Goal: Task Accomplishment & Management: Manage account settings

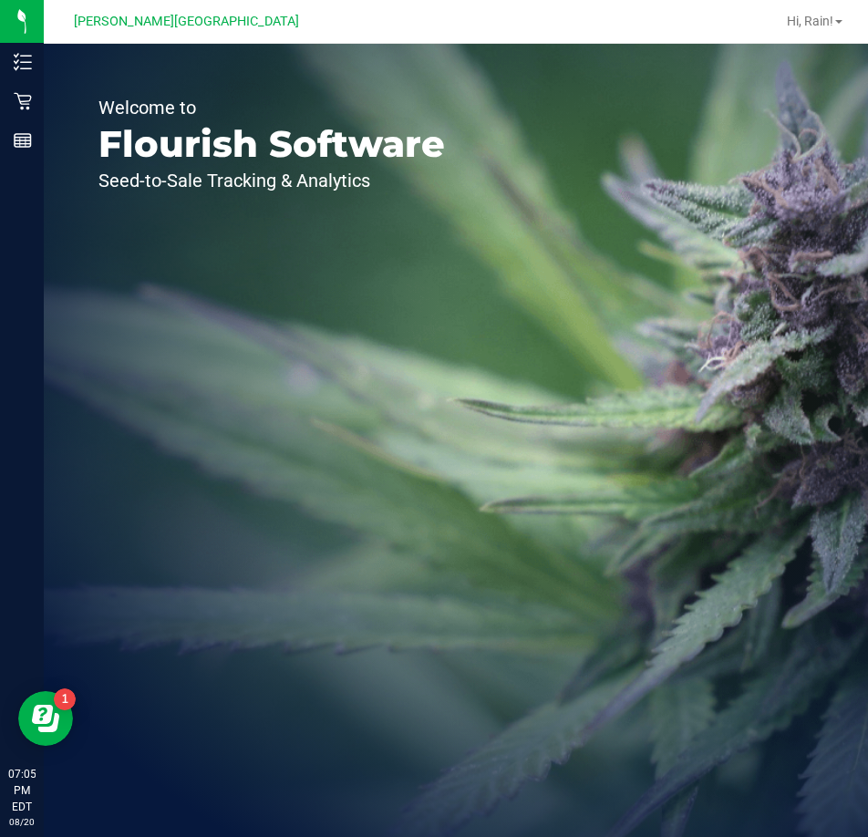
click at [735, 284] on div "Welcome to Flourish Software Seed-to-Sale Tracking & Analytics" at bounding box center [456, 440] width 824 height 793
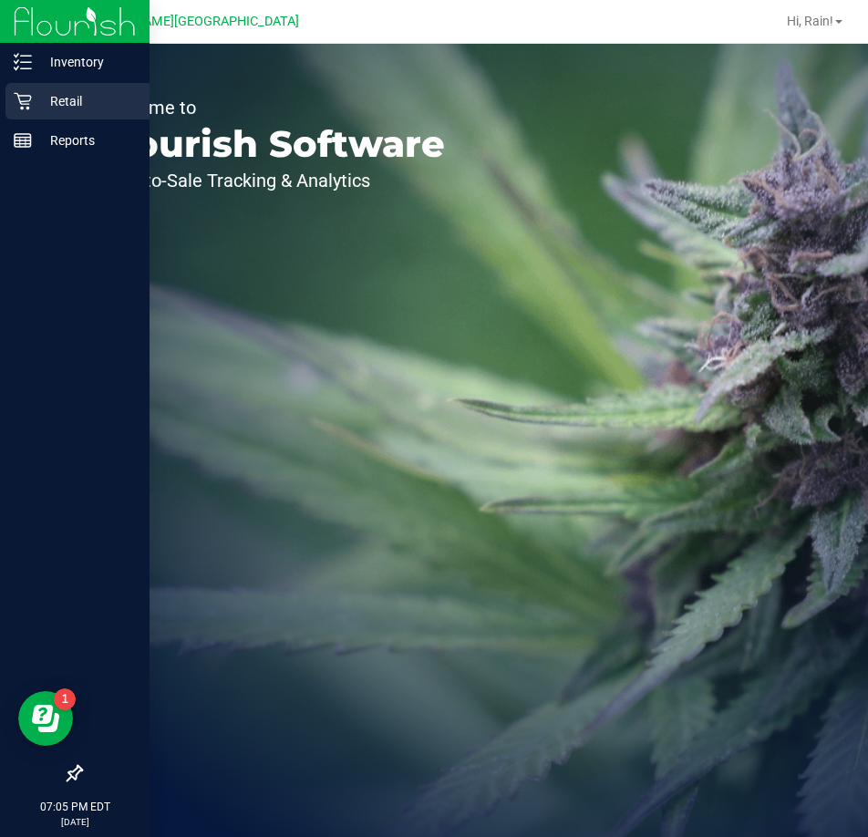
click at [62, 109] on p "Retail" at bounding box center [86, 101] width 109 height 22
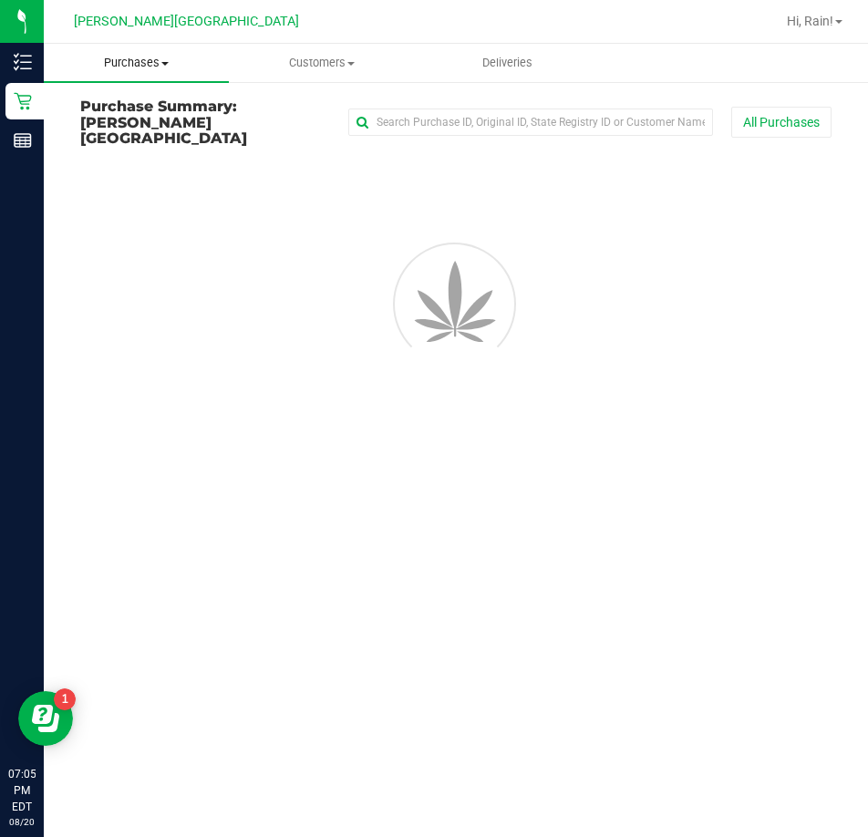
click at [140, 61] on span "Purchases" at bounding box center [136, 63] width 185 height 16
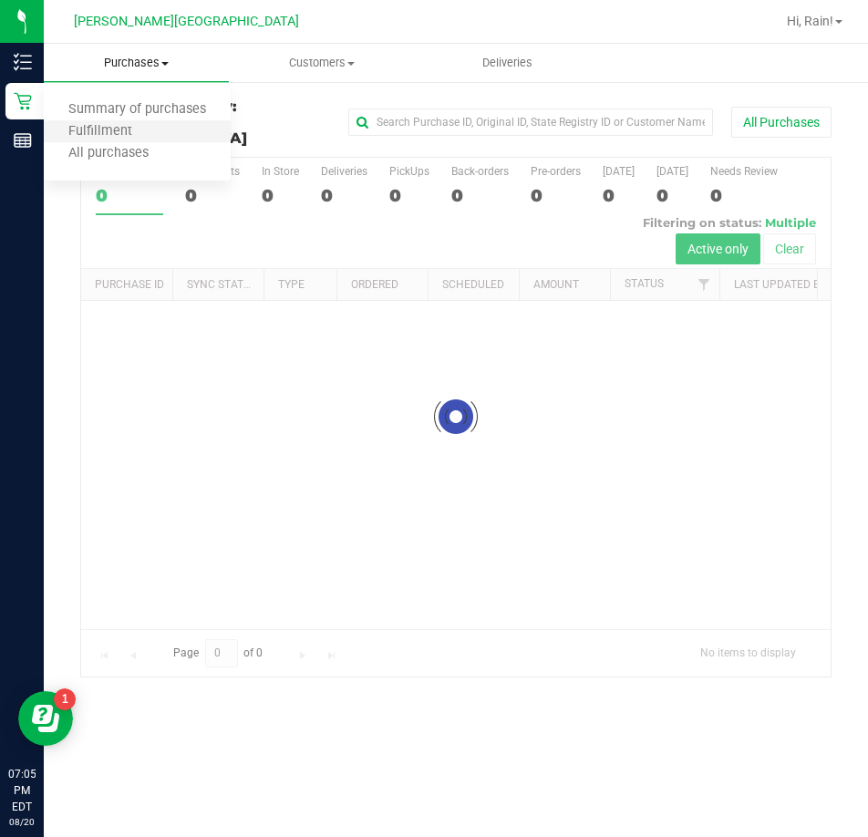
click at [121, 121] on li "Fulfillment" at bounding box center [137, 132] width 187 height 22
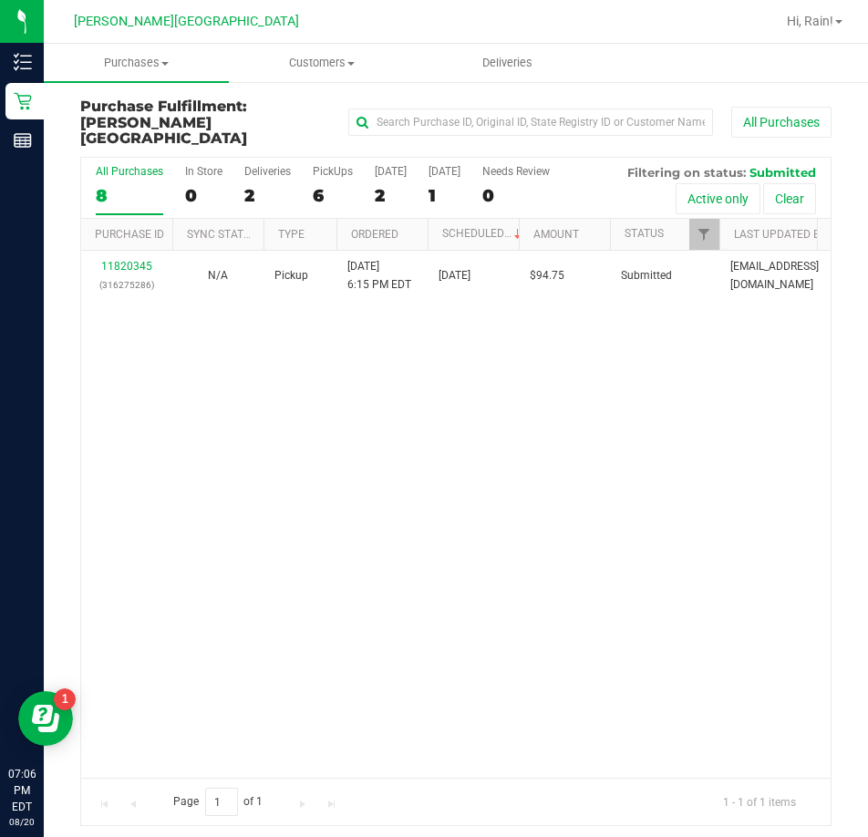
click at [555, 345] on div "11820345 (316275286) N/A Pickup [DATE] 6:15 PM EDT 8/21/2025 $94.75 Submitted […" at bounding box center [456, 514] width 750 height 527
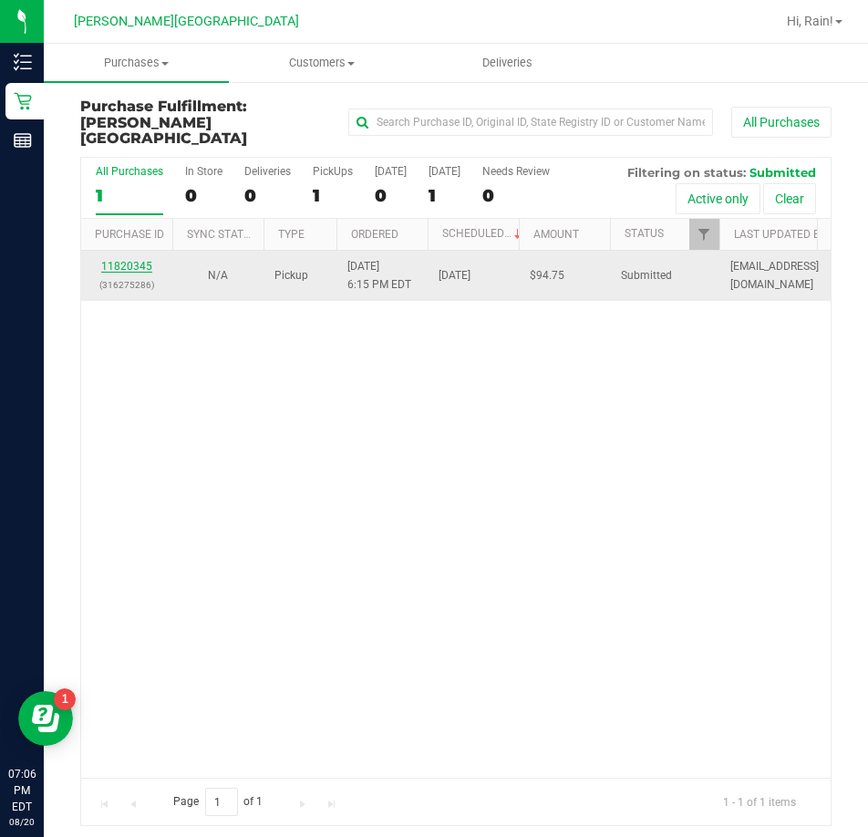
click at [131, 258] on div "11820345 (316275286)" at bounding box center [126, 275] width 69 height 35
click at [129, 260] on link "11820345" at bounding box center [126, 266] width 51 height 13
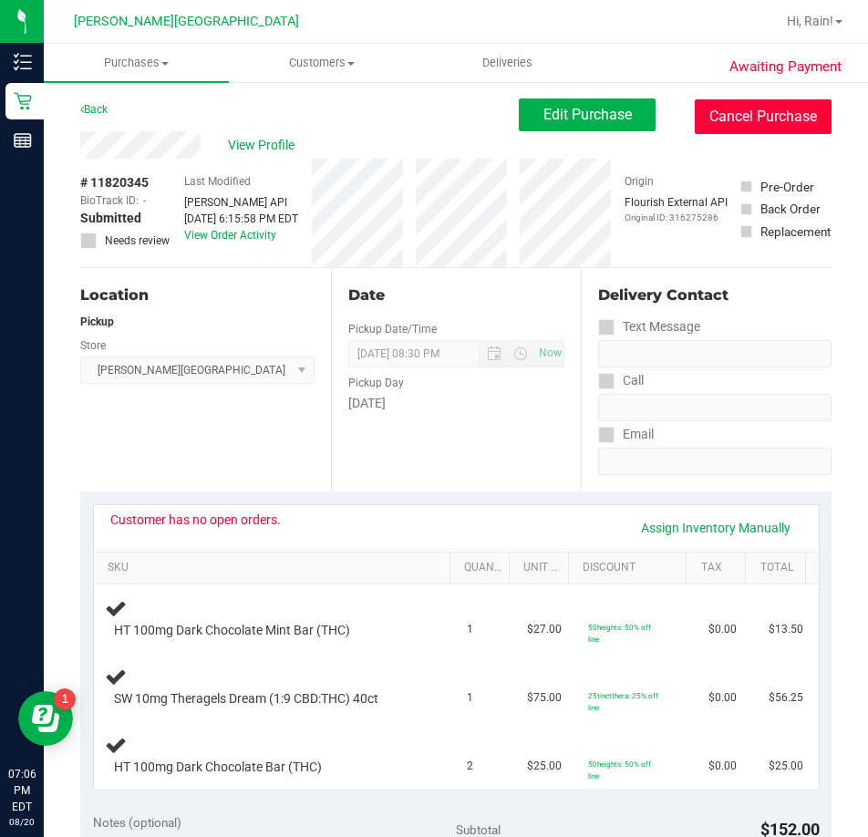
click at [762, 120] on button "Cancel Purchase" at bounding box center [763, 116] width 137 height 35
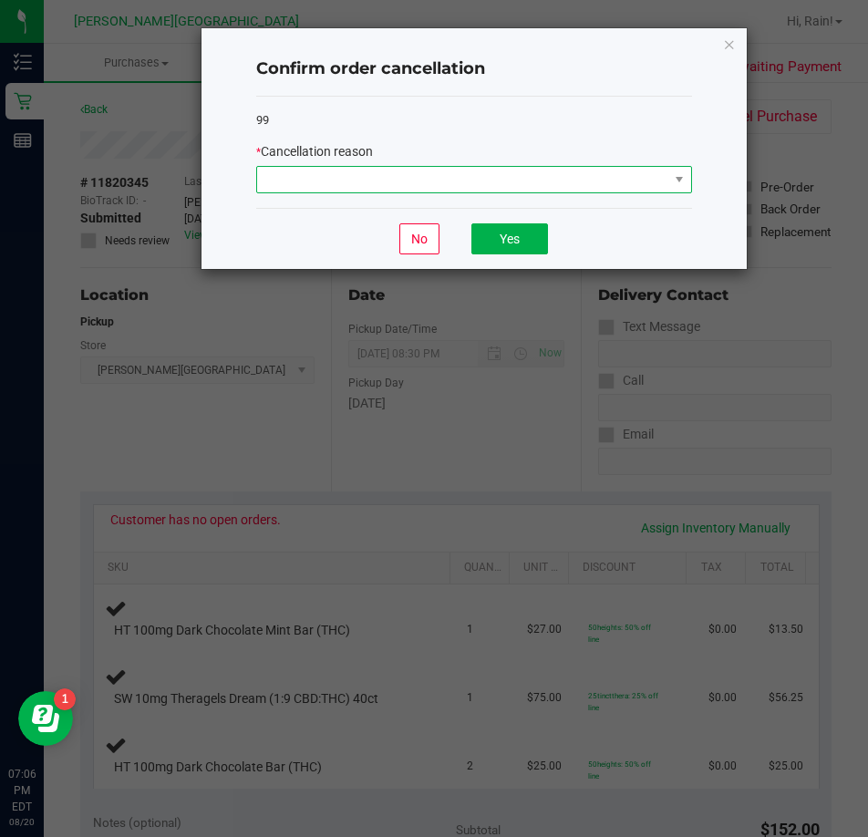
click at [383, 181] on span at bounding box center [462, 180] width 411 height 26
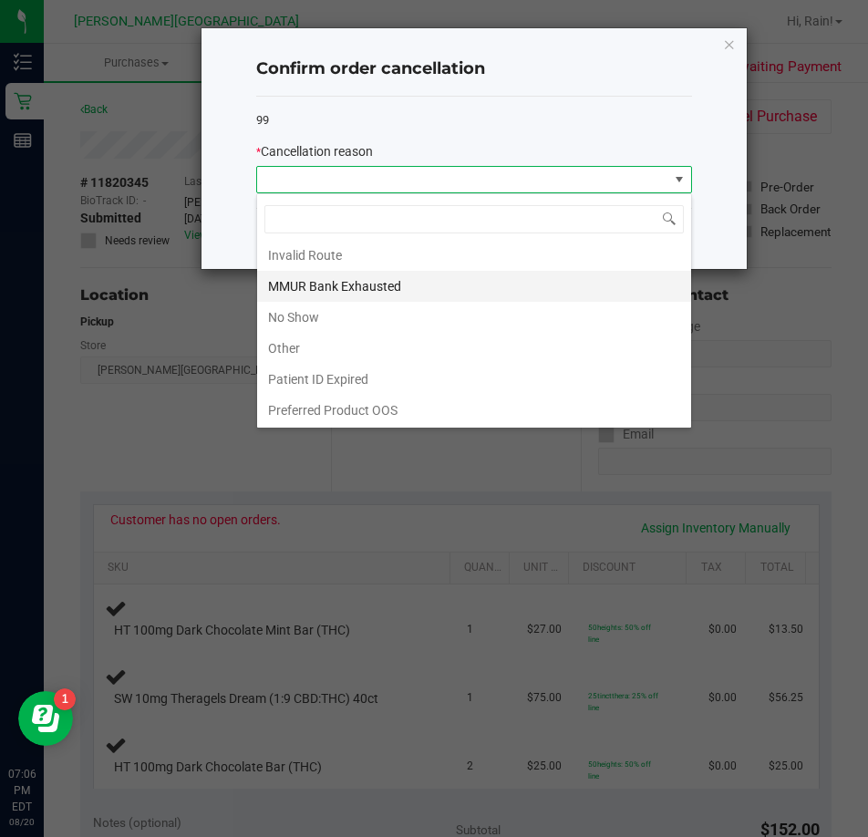
scroll to position [97, 0]
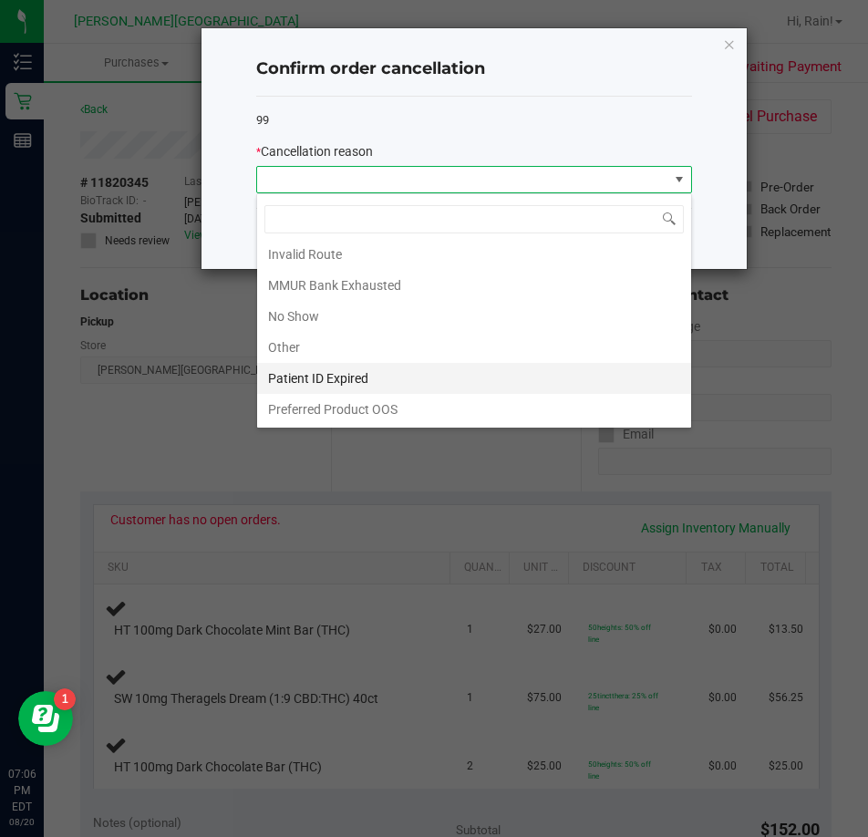
click at [377, 378] on li "Patient ID Expired" at bounding box center [474, 378] width 434 height 31
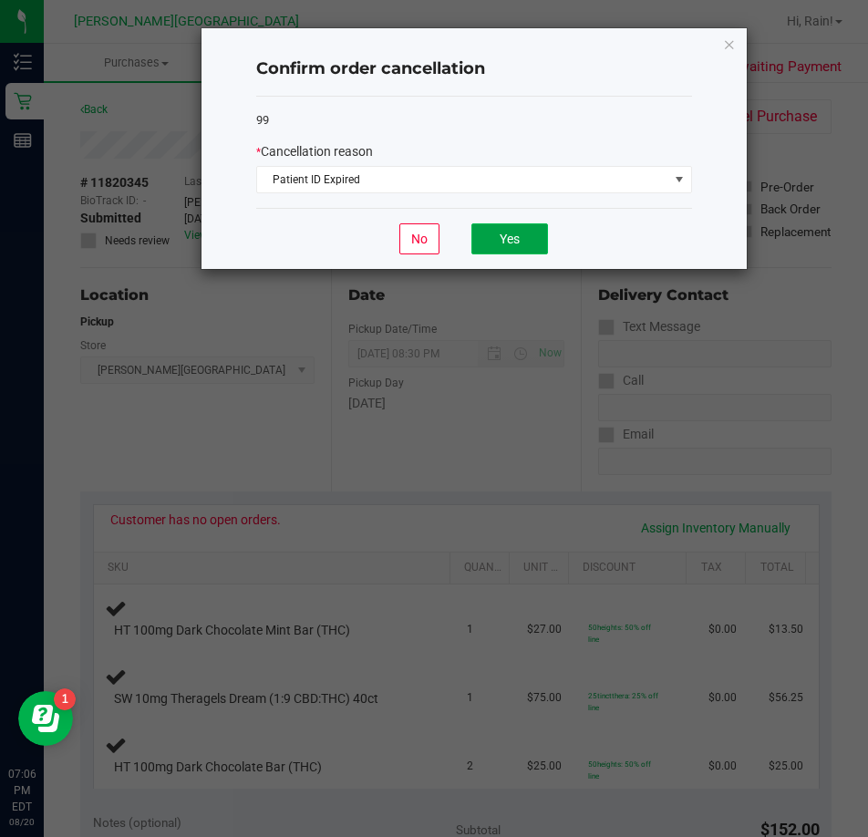
click at [511, 245] on button "Yes" at bounding box center [509, 238] width 77 height 31
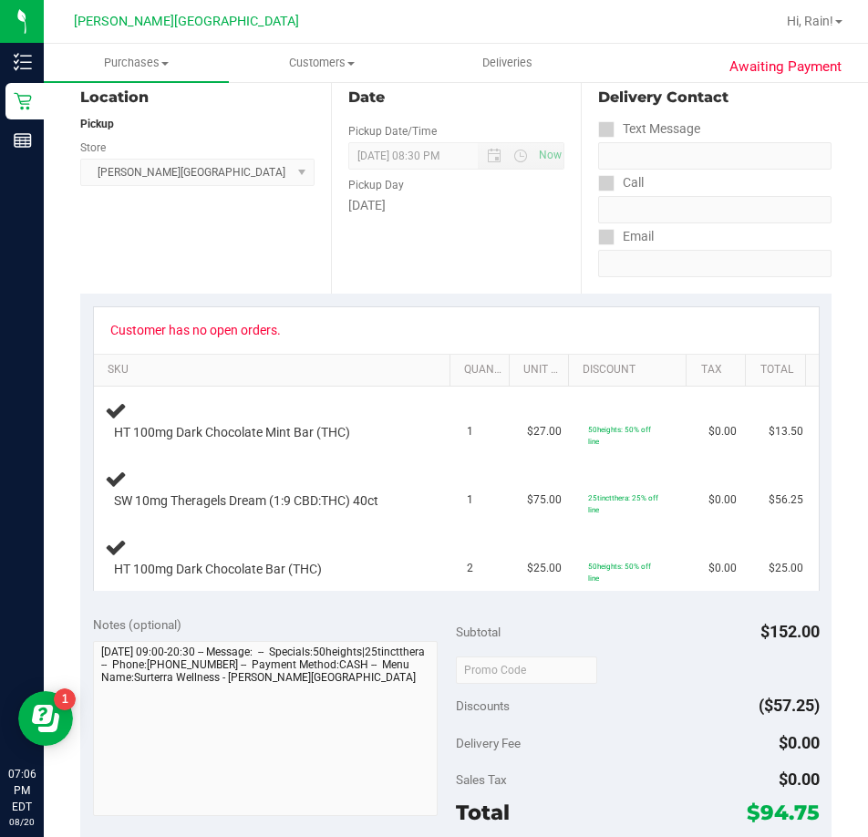
scroll to position [0, 0]
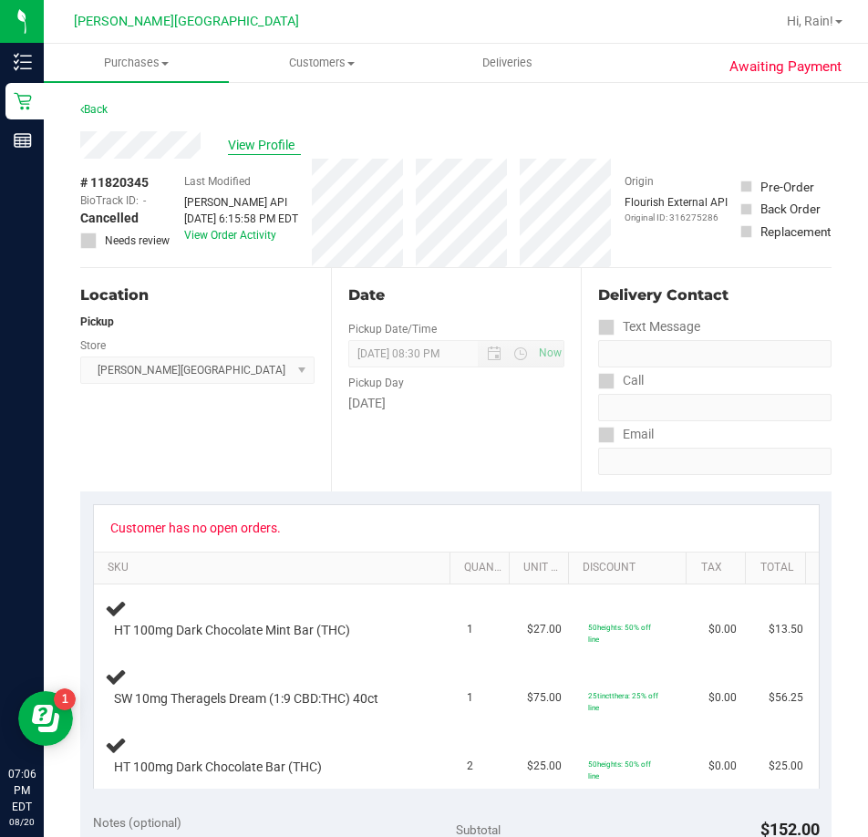
click at [258, 144] on span "View Profile" at bounding box center [264, 145] width 73 height 19
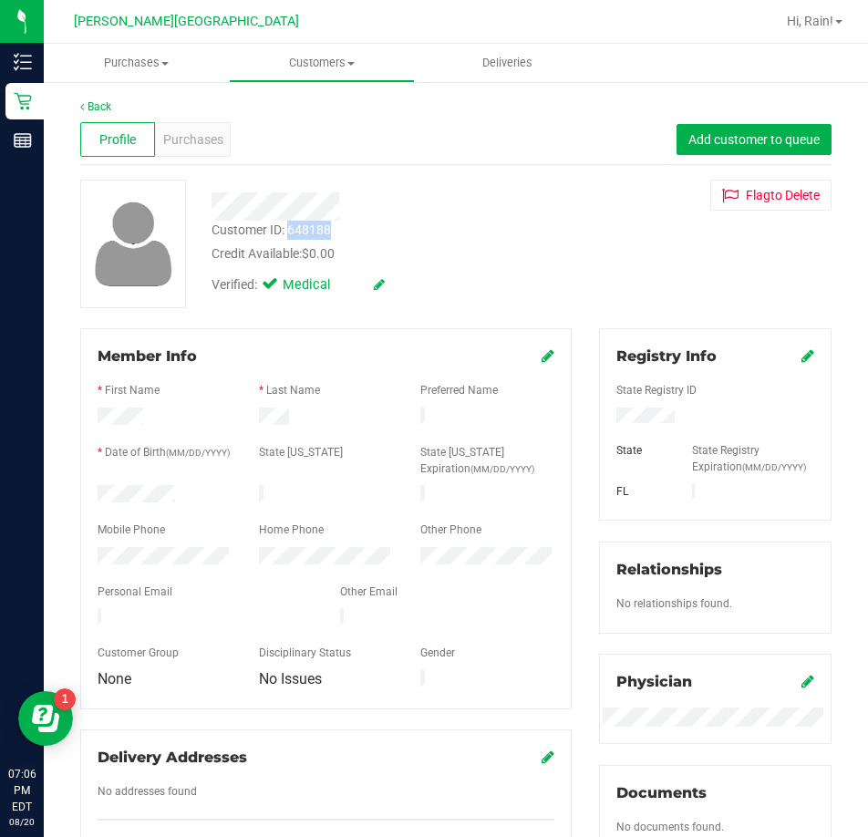
drag, startPoint x: 340, startPoint y: 229, endPoint x: 289, endPoint y: 222, distance: 51.5
click at [289, 222] on div "Customer ID: 648188 Credit Available: $0.00" at bounding box center [392, 242] width 389 height 43
copy div "648188"
click at [95, 105] on link "Back" at bounding box center [95, 106] width 31 height 13
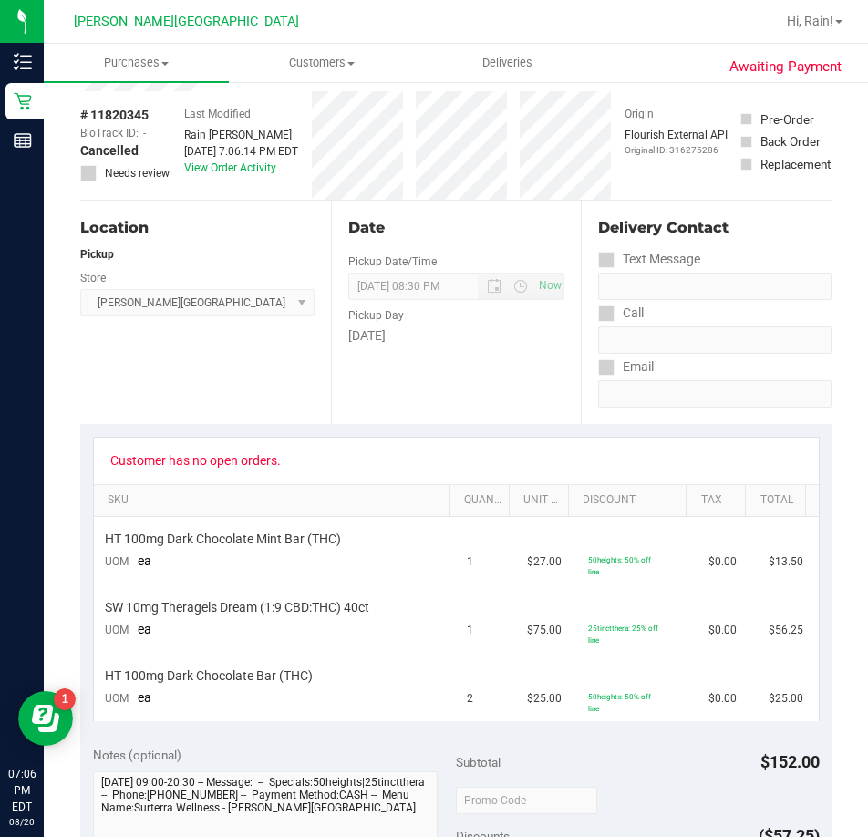
scroll to position [182, 0]
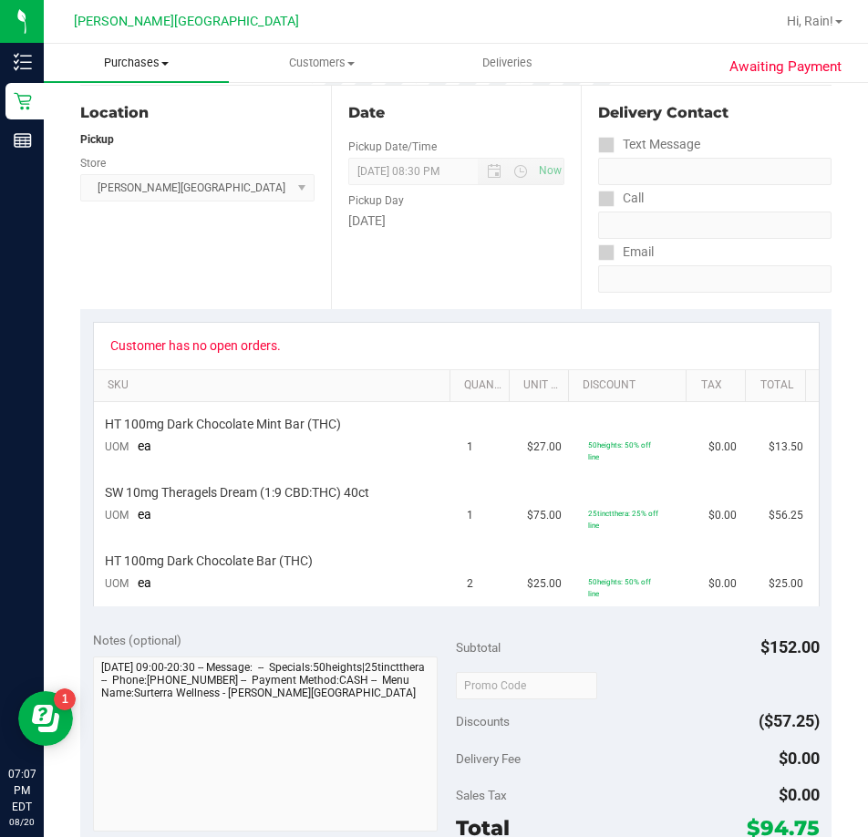
click at [150, 67] on span "Purchases" at bounding box center [136, 63] width 185 height 16
click at [136, 132] on span "Fulfillment" at bounding box center [100, 132] width 113 height 16
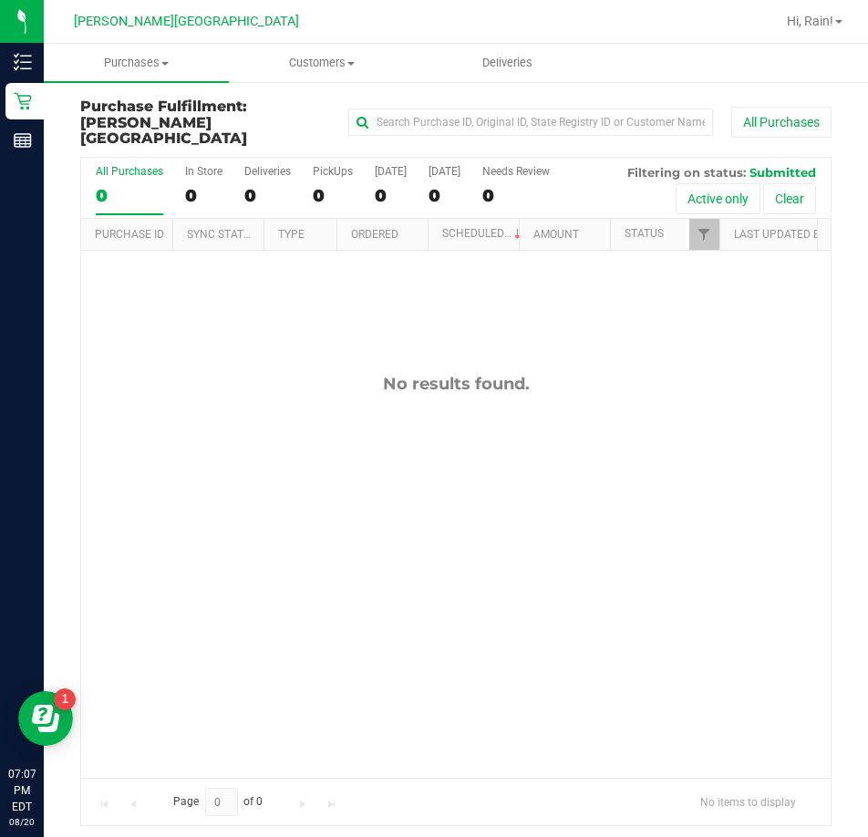
click at [229, 448] on div "No results found." at bounding box center [456, 576] width 750 height 650
click at [145, 57] on span "Purchases" at bounding box center [136, 63] width 185 height 16
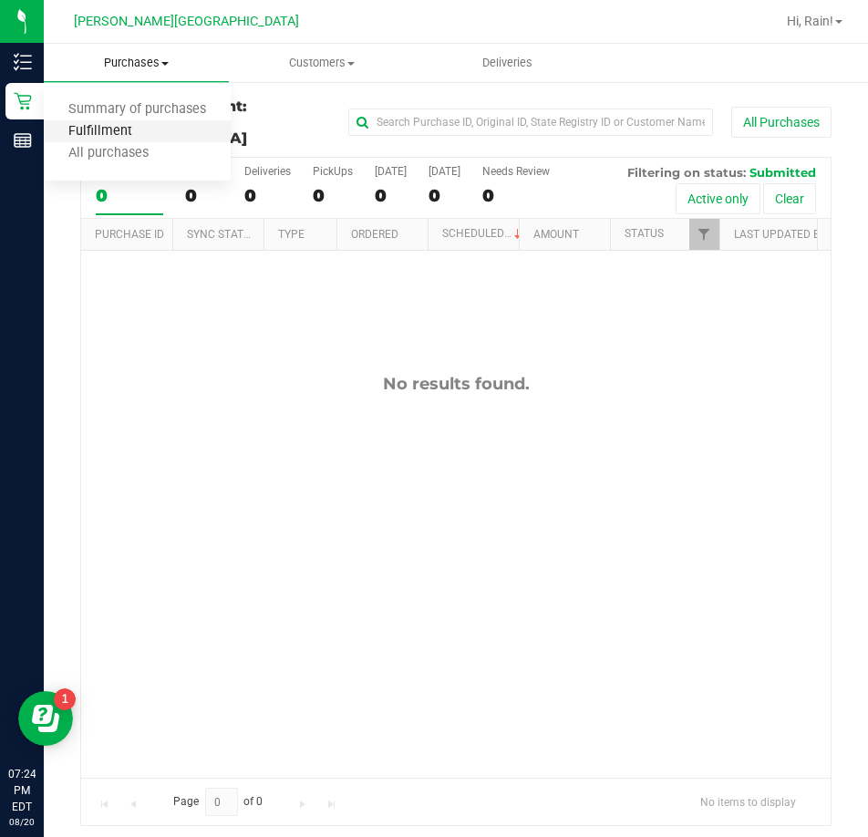
click at [116, 125] on span "Fulfillment" at bounding box center [100, 132] width 113 height 16
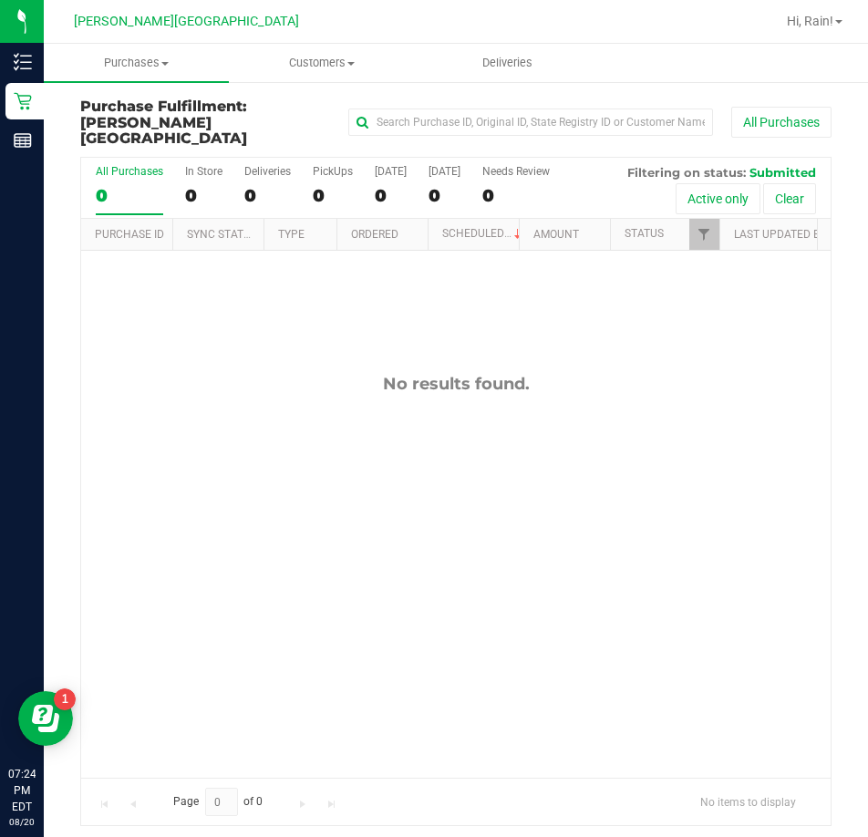
click at [541, 385] on div "No results found." at bounding box center [456, 576] width 750 height 650
click at [159, 52] on uib-tab-heading "Purchases Summary of purchases Fulfillment All purchases" at bounding box center [136, 63] width 185 height 38
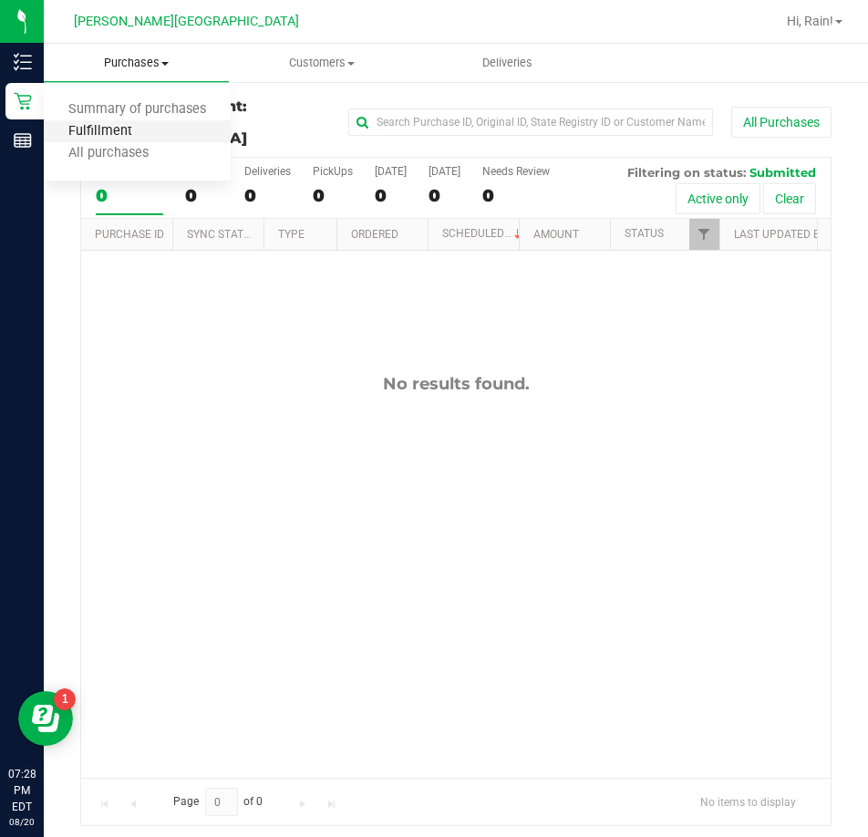
click at [104, 133] on span "Fulfillment" at bounding box center [100, 132] width 113 height 16
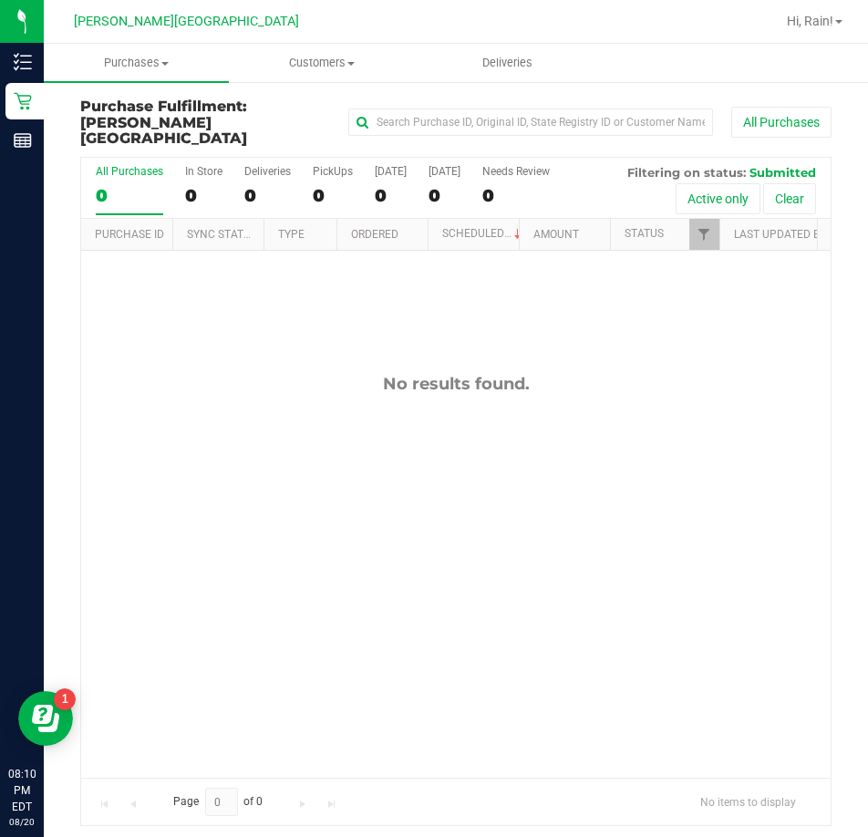
drag, startPoint x: 427, startPoint y: 451, endPoint x: 831, endPoint y: 493, distance: 406.1
click at [429, 451] on div "No results found." at bounding box center [456, 576] width 750 height 650
click at [326, 374] on div "No results found." at bounding box center [456, 384] width 750 height 20
click at [162, 52] on uib-tab-heading "Purchases Summary of purchases Fulfillment All purchases" at bounding box center [136, 63] width 185 height 38
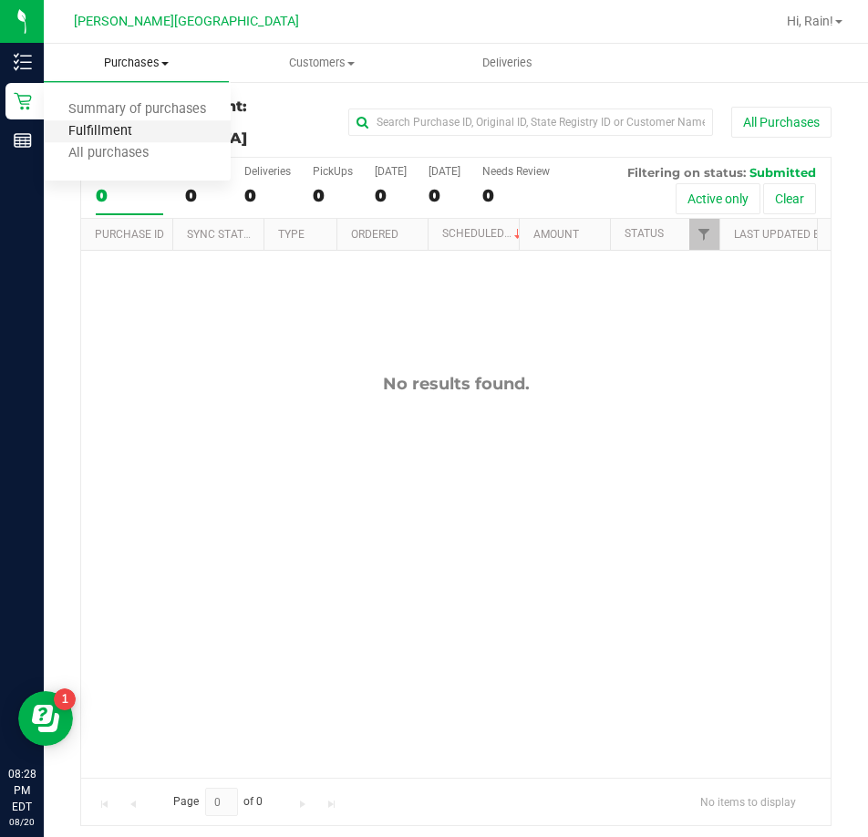
click at [103, 129] on span "Fulfillment" at bounding box center [100, 132] width 113 height 16
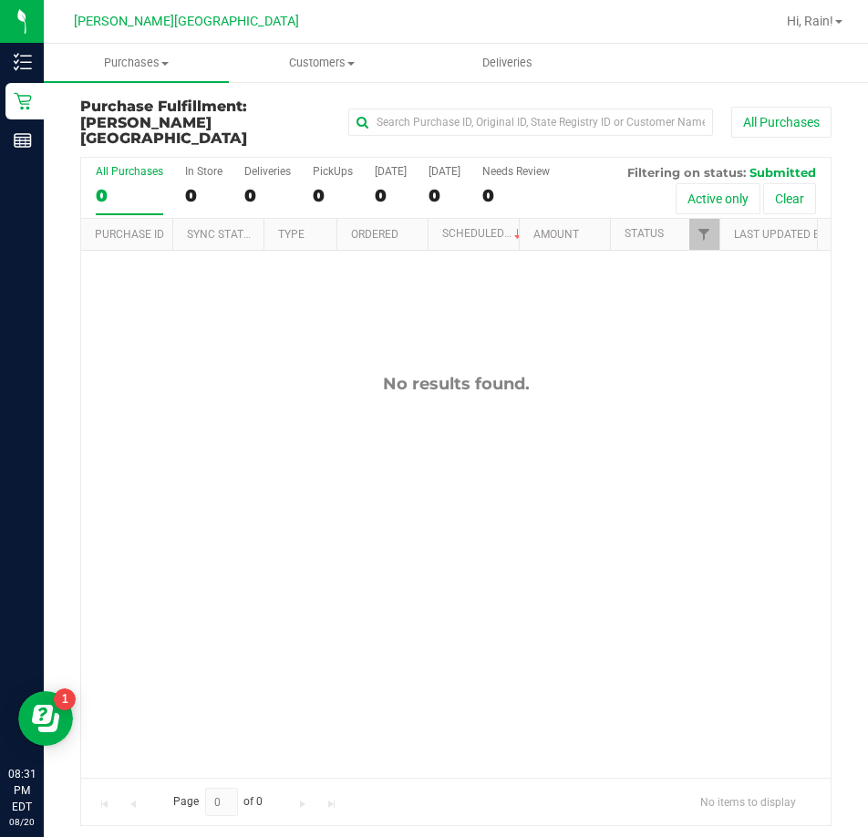
click at [422, 374] on div "No results found." at bounding box center [456, 384] width 750 height 20
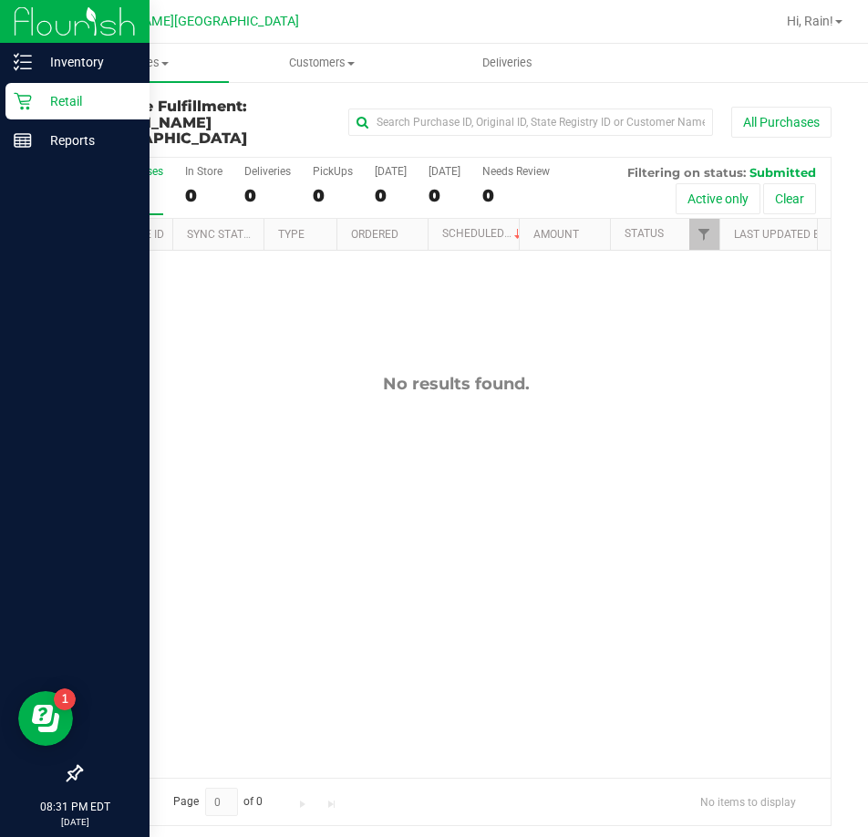
click at [39, 101] on p "Retail" at bounding box center [86, 101] width 109 height 22
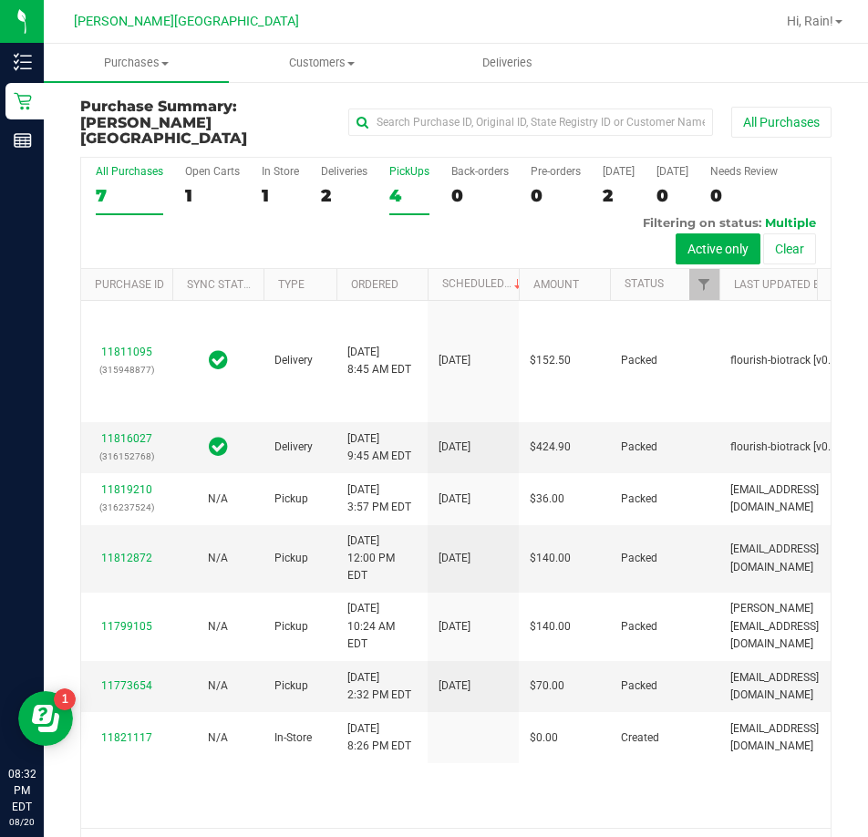
click at [406, 185] on div "4" at bounding box center [409, 195] width 40 height 21
click at [0, 0] on input "PickUps 4" at bounding box center [0, 0] width 0 height 0
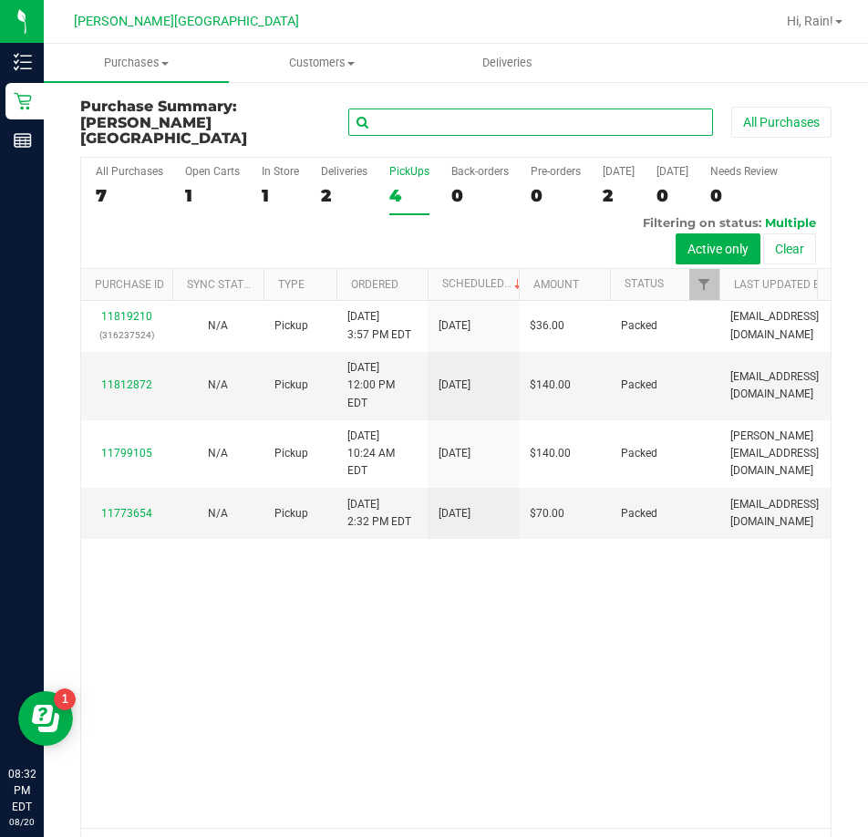
click at [519, 120] on input "text" at bounding box center [530, 122] width 365 height 27
type input "[PERSON_NAME]"
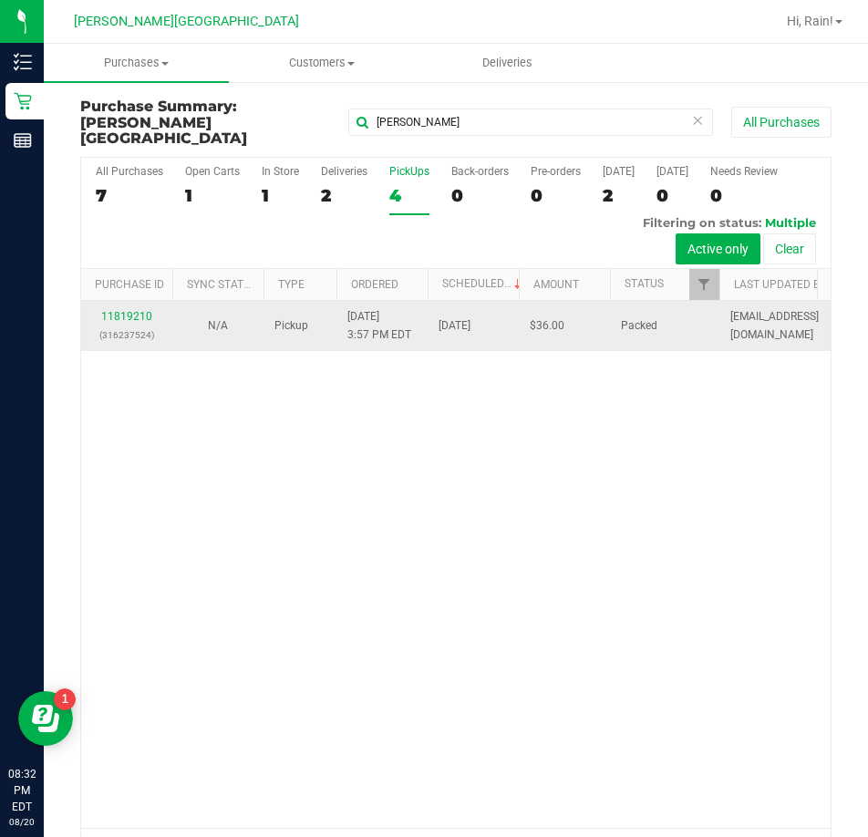
click at [129, 308] on div "11819210 (316237524)" at bounding box center [126, 325] width 69 height 35
click at [129, 310] on link "11819210" at bounding box center [126, 316] width 51 height 13
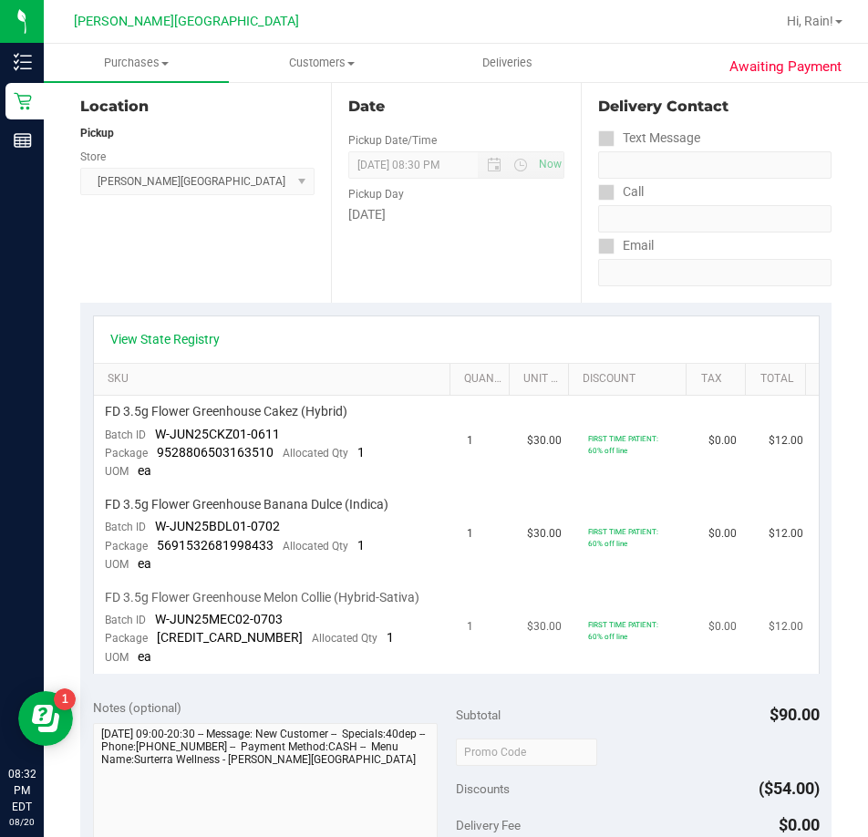
scroll to position [182, 0]
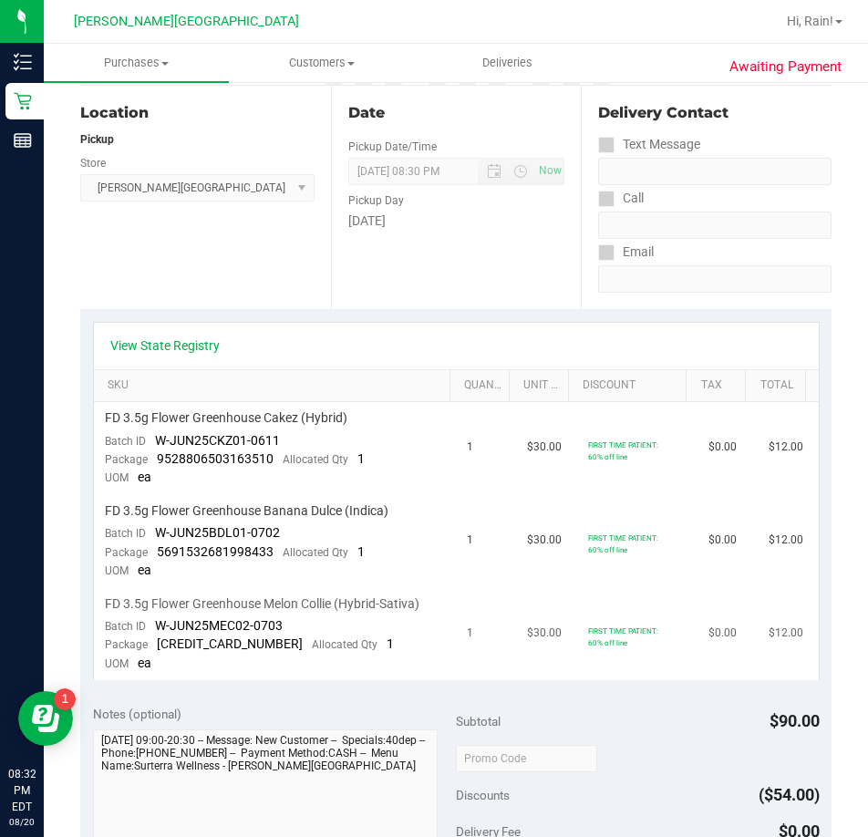
click at [404, 640] on td "FD 3.5g Flower Greenhouse Melon Collie (Hybrid-Sativa) Batch ID W-JUN25MEC02-07…" at bounding box center [275, 634] width 363 height 92
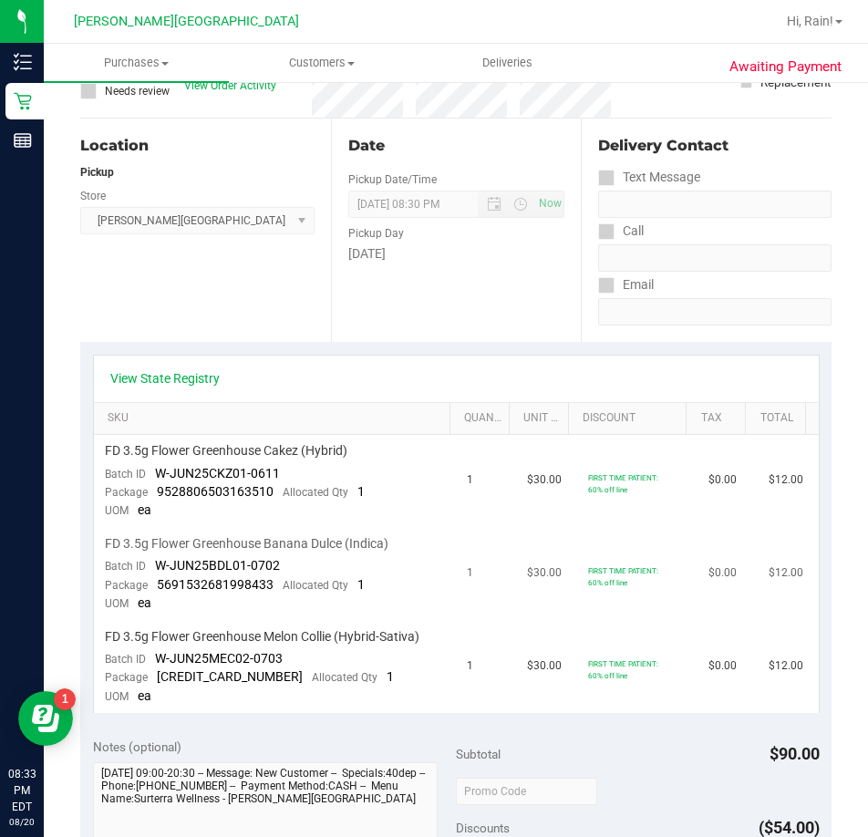
scroll to position [0, 0]
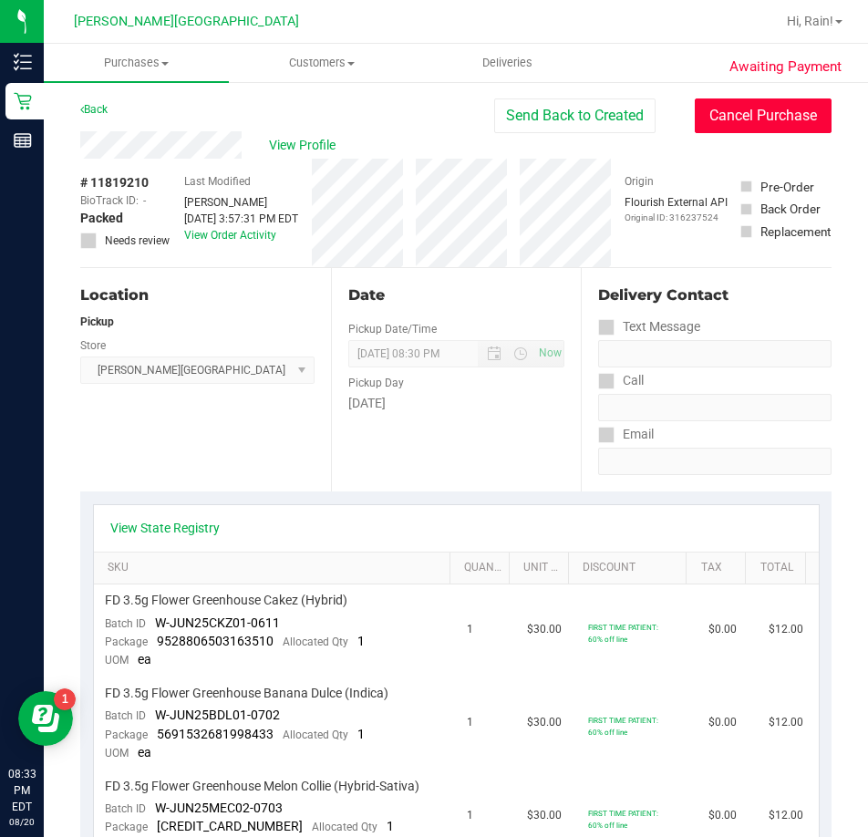
click at [791, 113] on button "Cancel Purchase" at bounding box center [763, 115] width 137 height 35
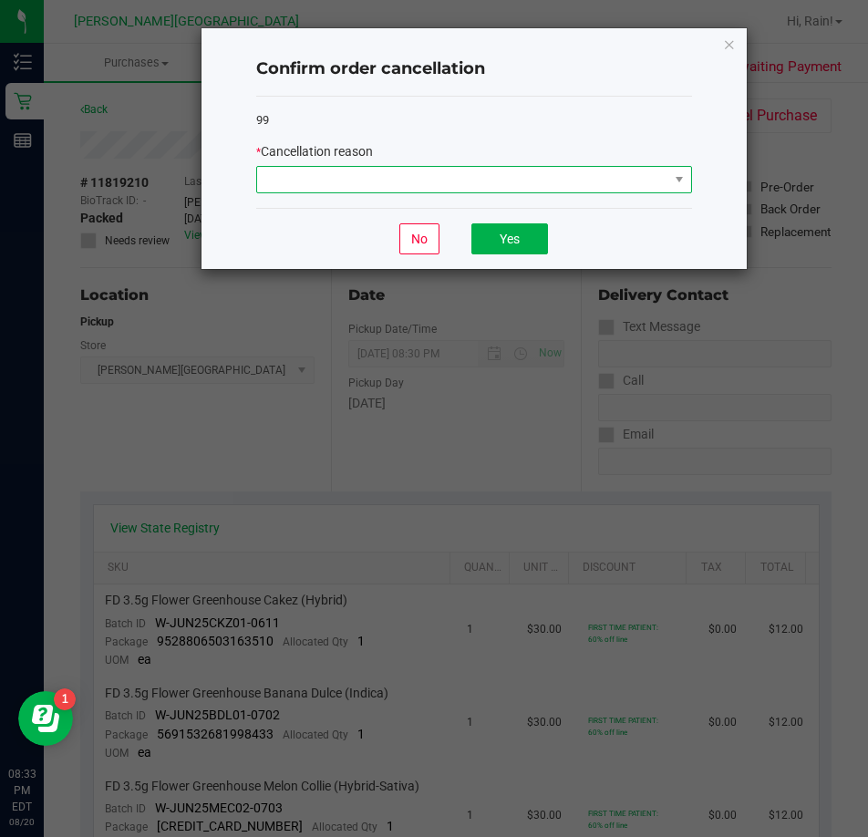
click at [583, 180] on span at bounding box center [462, 180] width 411 height 26
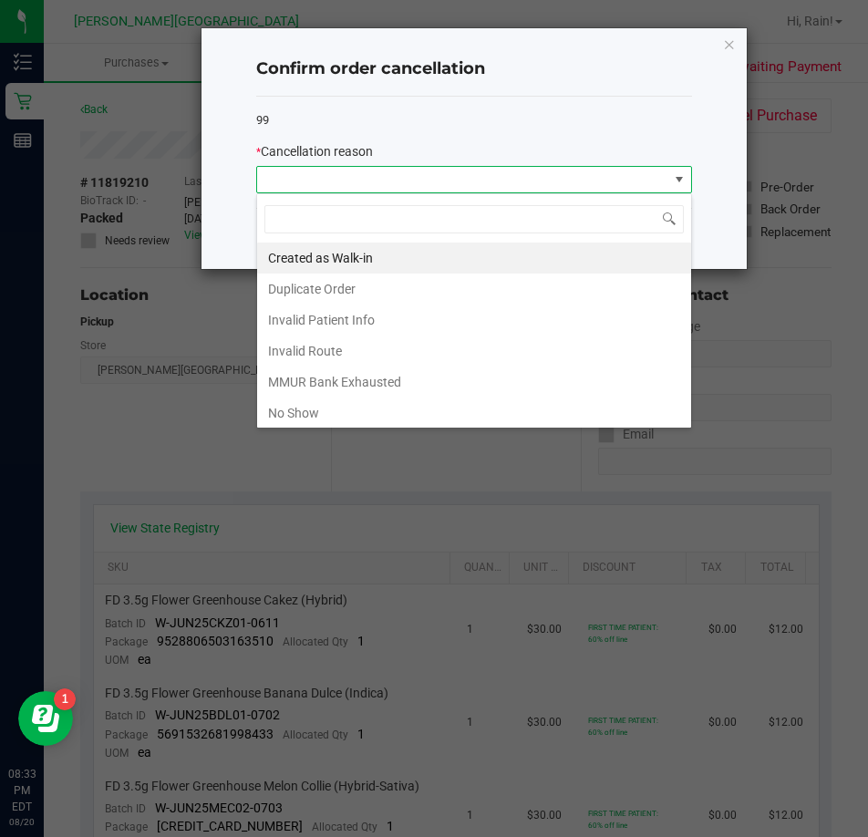
scroll to position [27, 436]
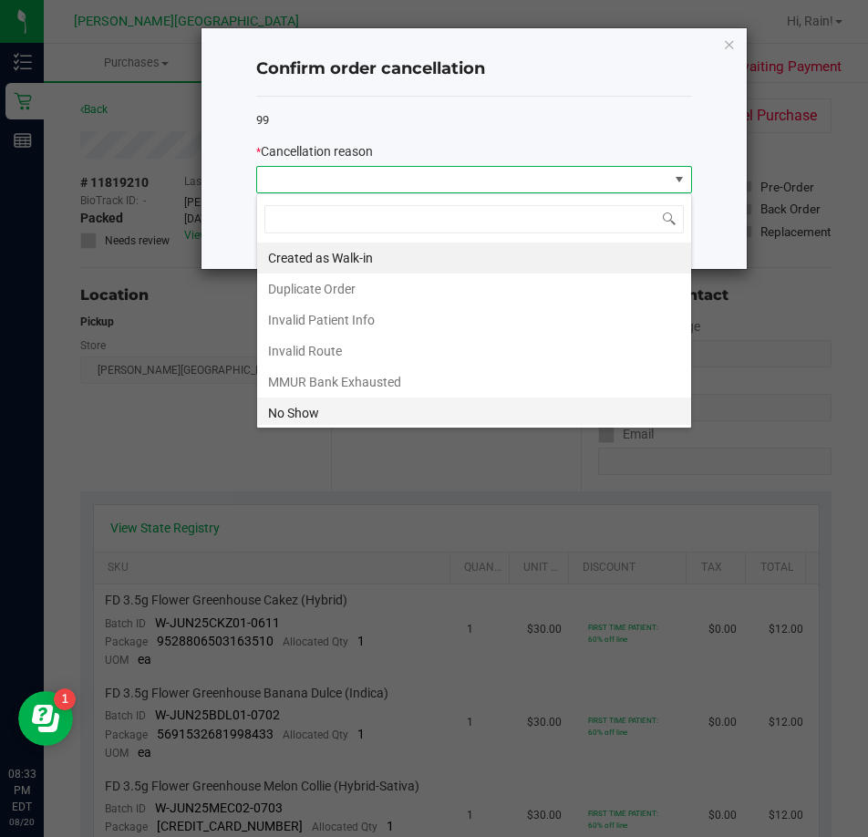
click at [366, 408] on li "No Show" at bounding box center [474, 413] width 434 height 31
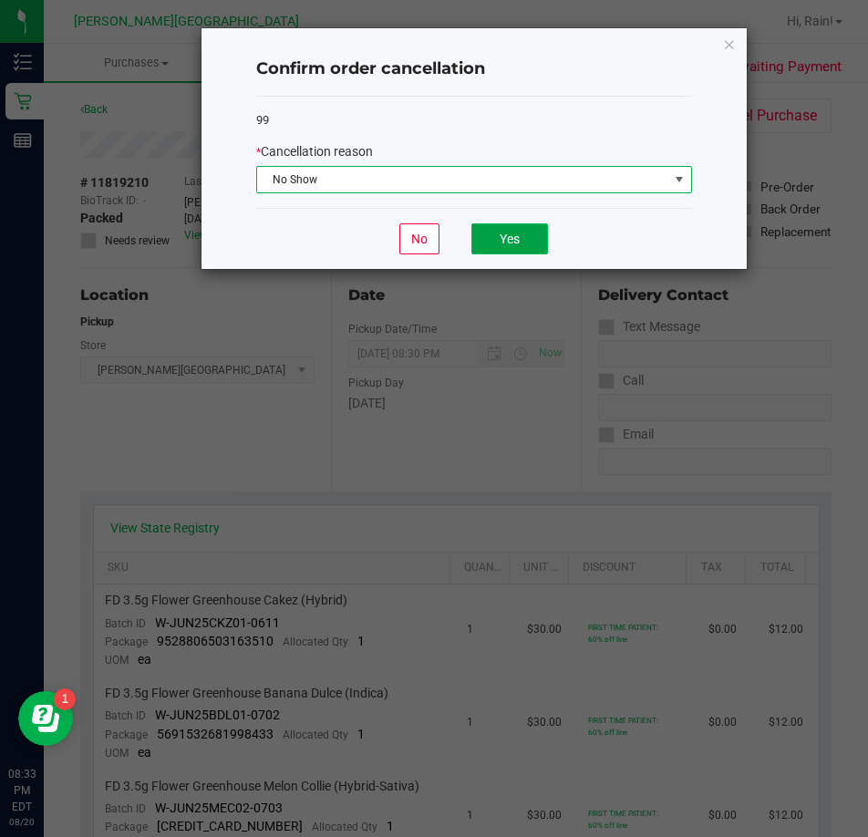
click at [527, 248] on button "Yes" at bounding box center [509, 238] width 77 height 31
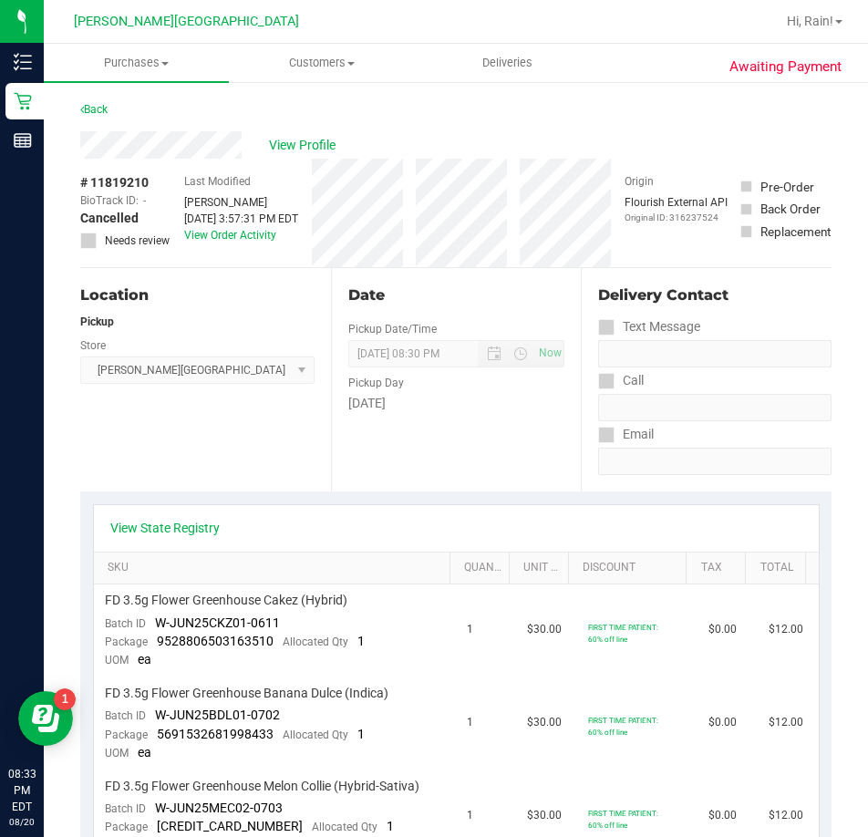
click at [95, 101] on div "Back" at bounding box center [93, 109] width 27 height 22
click at [108, 107] on link "Back" at bounding box center [93, 109] width 27 height 13
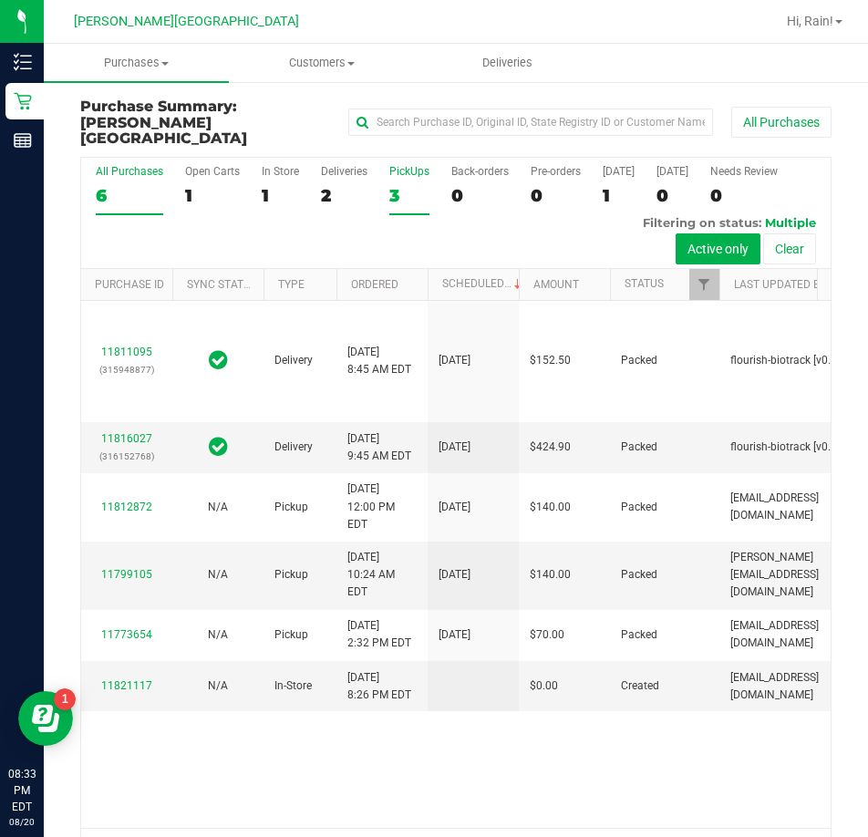
click at [410, 194] on label "PickUps 3" at bounding box center [409, 190] width 40 height 50
click at [0, 0] on input "PickUps 3" at bounding box center [0, 0] width 0 height 0
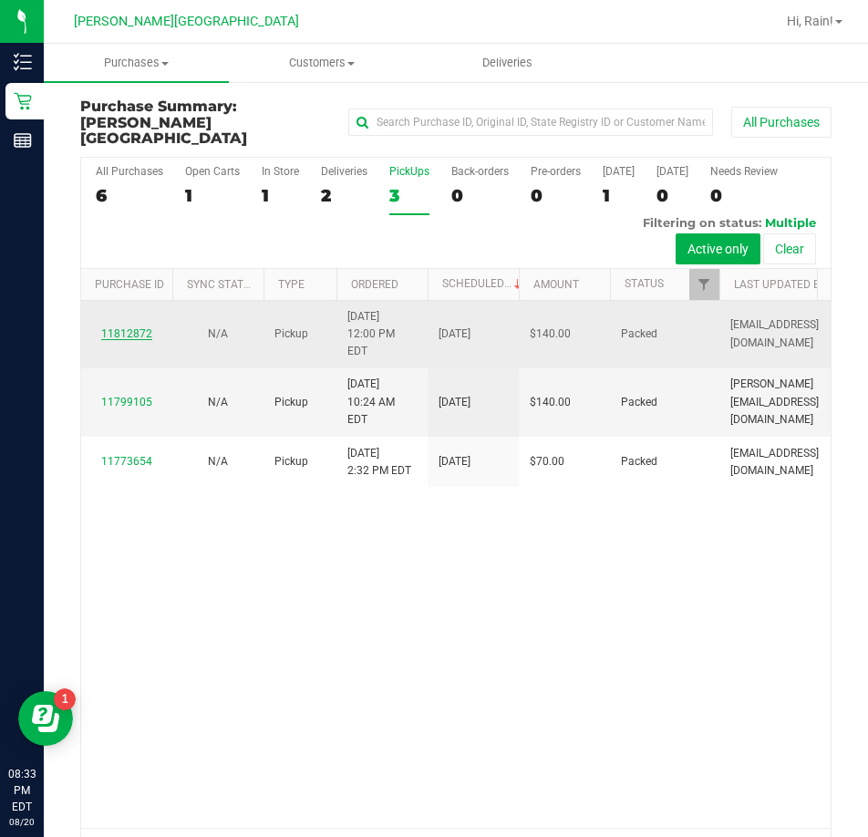
click at [139, 327] on link "11812872" at bounding box center [126, 333] width 51 height 13
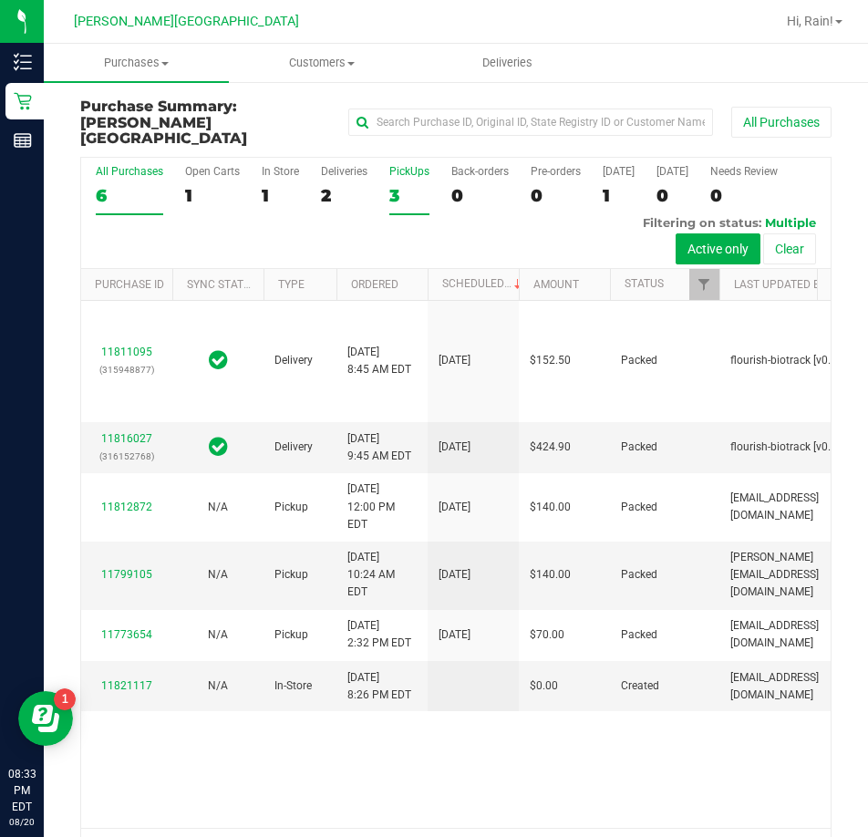
click at [409, 185] on div "3" at bounding box center [409, 195] width 40 height 21
click at [0, 0] on input "PickUps 3" at bounding box center [0, 0] width 0 height 0
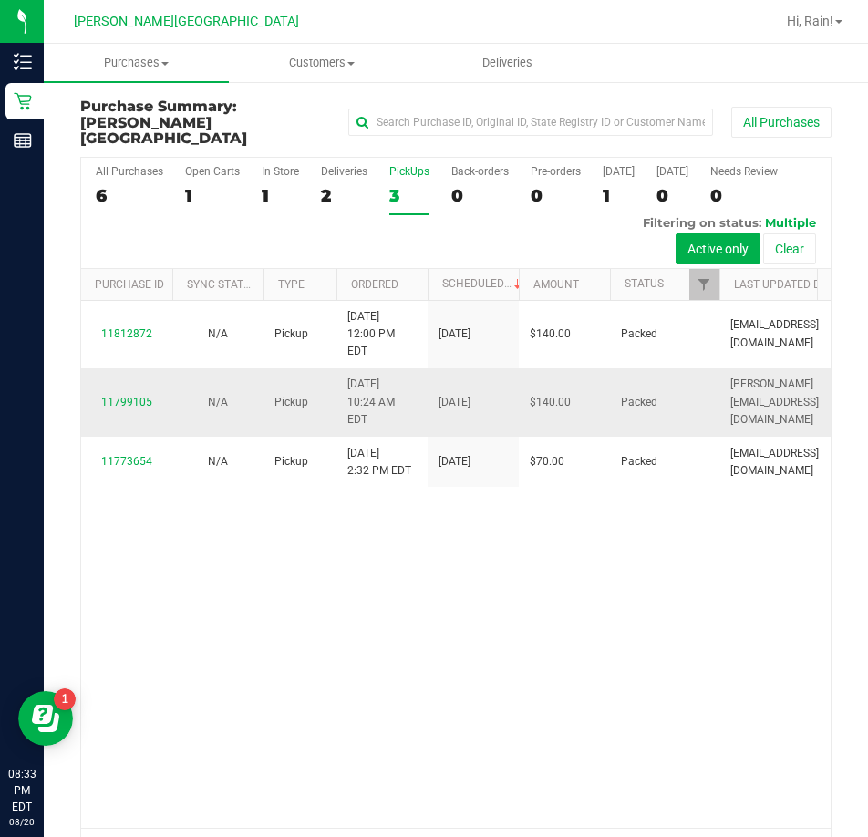
click at [138, 408] on div "11799105" at bounding box center [126, 402] width 69 height 17
click at [143, 406] on link "11799105" at bounding box center [126, 402] width 51 height 13
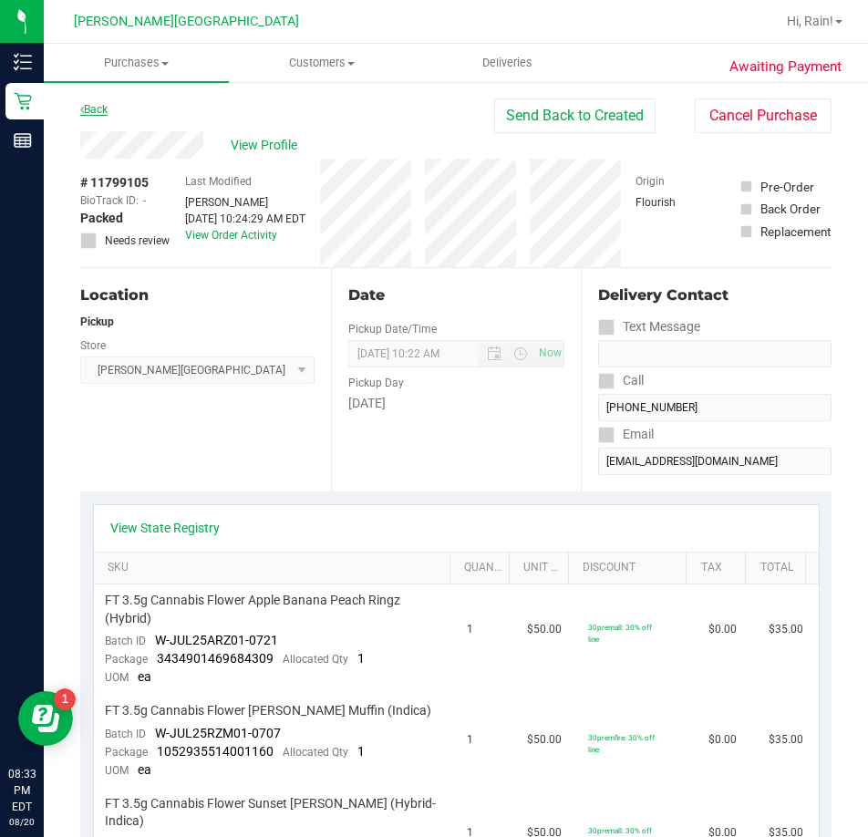
click at [93, 113] on link "Back" at bounding box center [93, 109] width 27 height 13
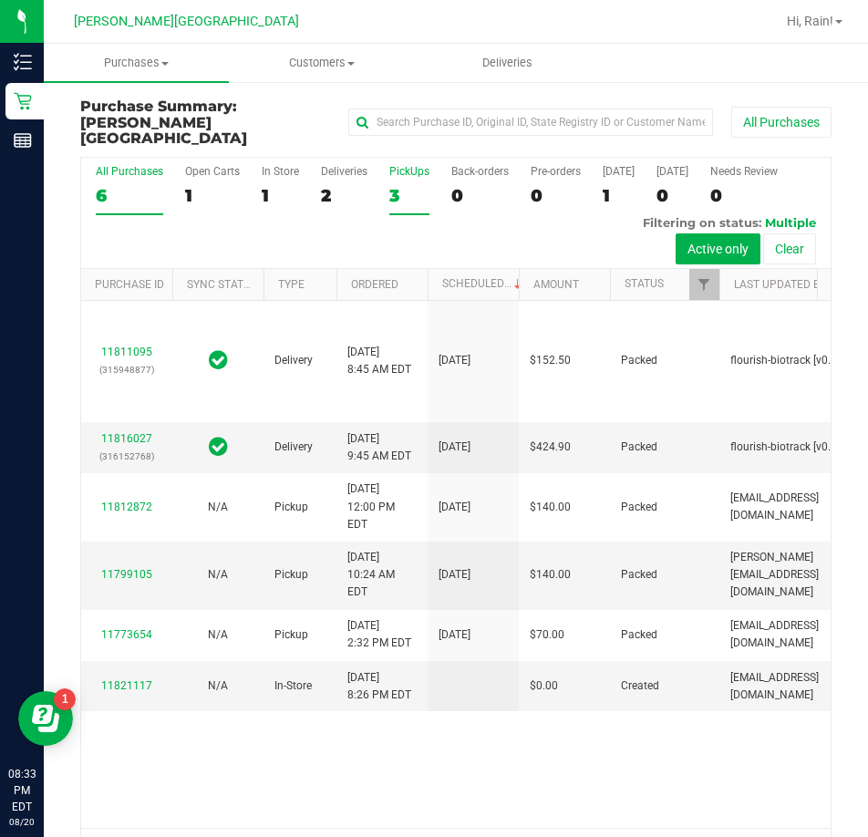
click at [393, 185] on div "3" at bounding box center [409, 195] width 40 height 21
click at [0, 0] on input "PickUps 3" at bounding box center [0, 0] width 0 height 0
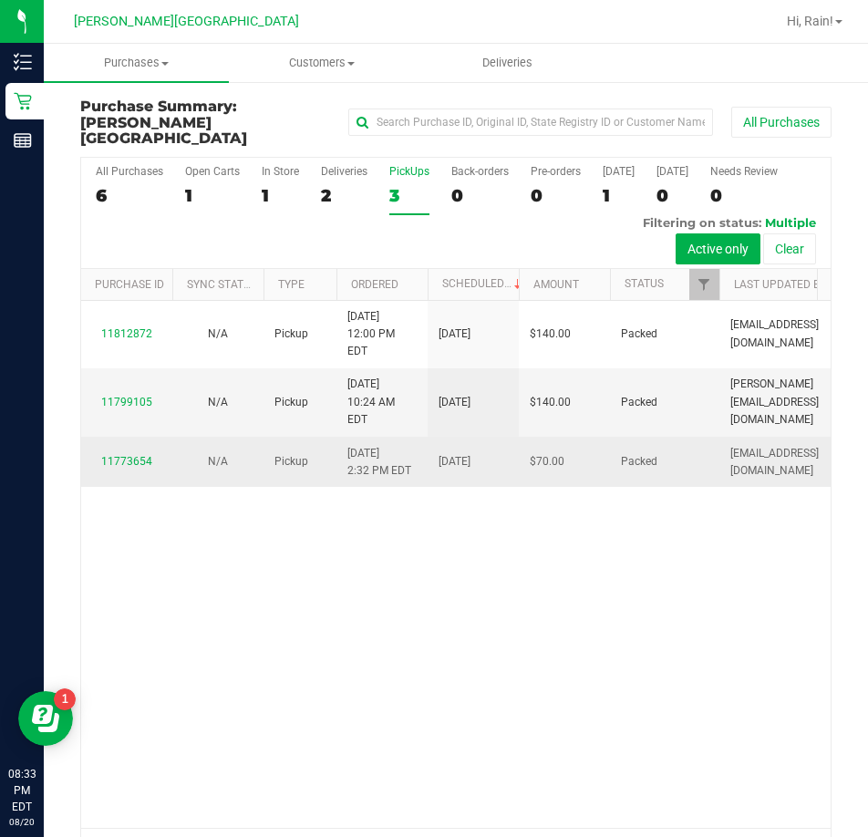
click at [130, 487] on td "11773654" at bounding box center [126, 462] width 91 height 50
click at [130, 468] on link "11773654" at bounding box center [126, 461] width 51 height 13
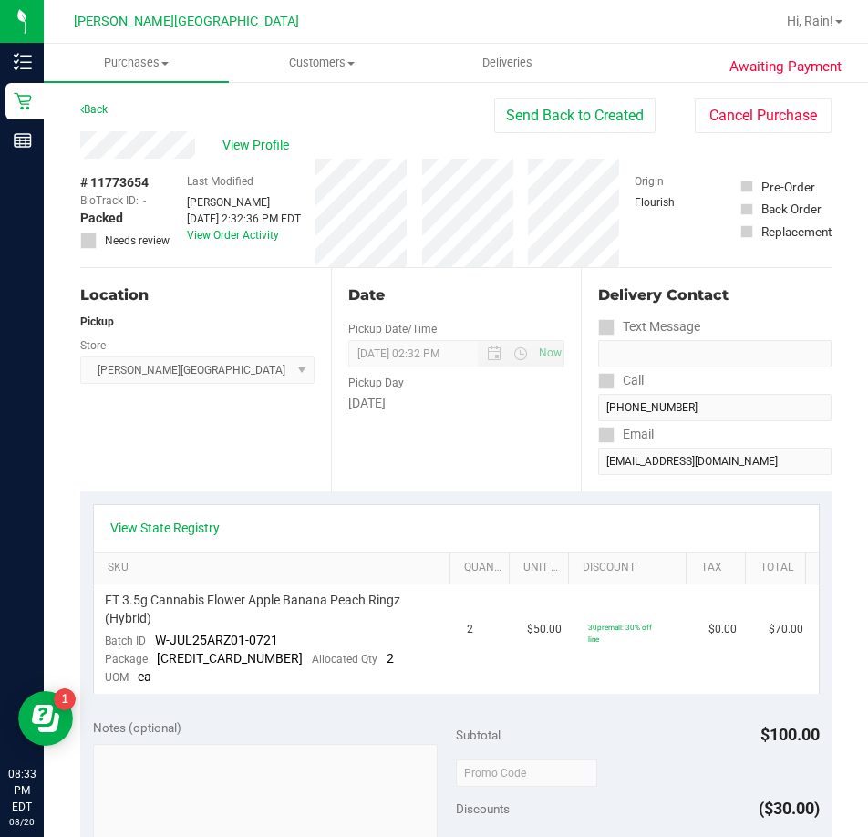
click at [264, 423] on div "Location Pickup Store [PERSON_NAME][GEOGRAPHIC_DATA] WC Select Store [PERSON_NA…" at bounding box center [205, 379] width 251 height 223
click at [100, 118] on div "Back" at bounding box center [93, 109] width 27 height 22
click at [100, 109] on link "Back" at bounding box center [93, 109] width 27 height 13
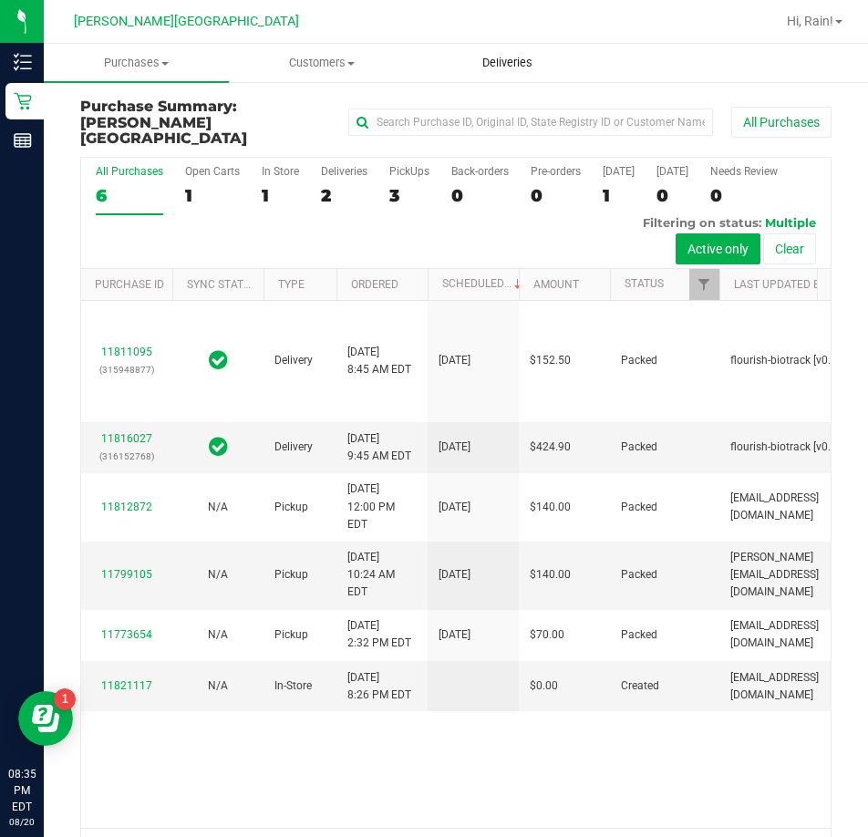
scroll to position [16, 0]
click at [830, 25] on span "Hi, Rain!" at bounding box center [810, 21] width 47 height 15
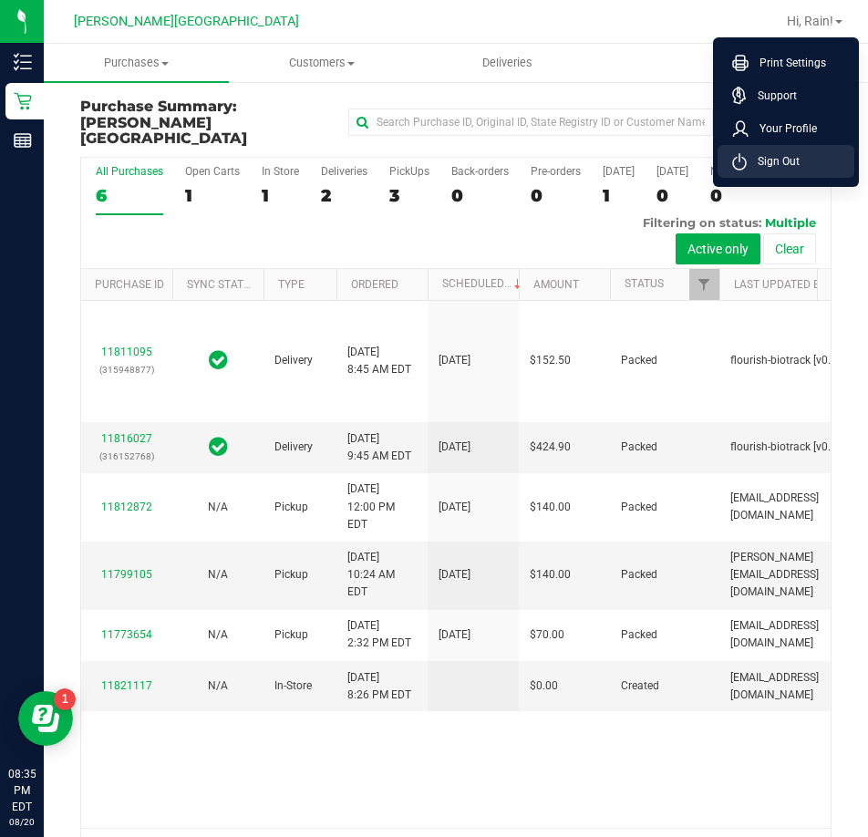
click at [789, 155] on span "Sign Out" at bounding box center [773, 161] width 53 height 18
